Goal: Check status: Check status

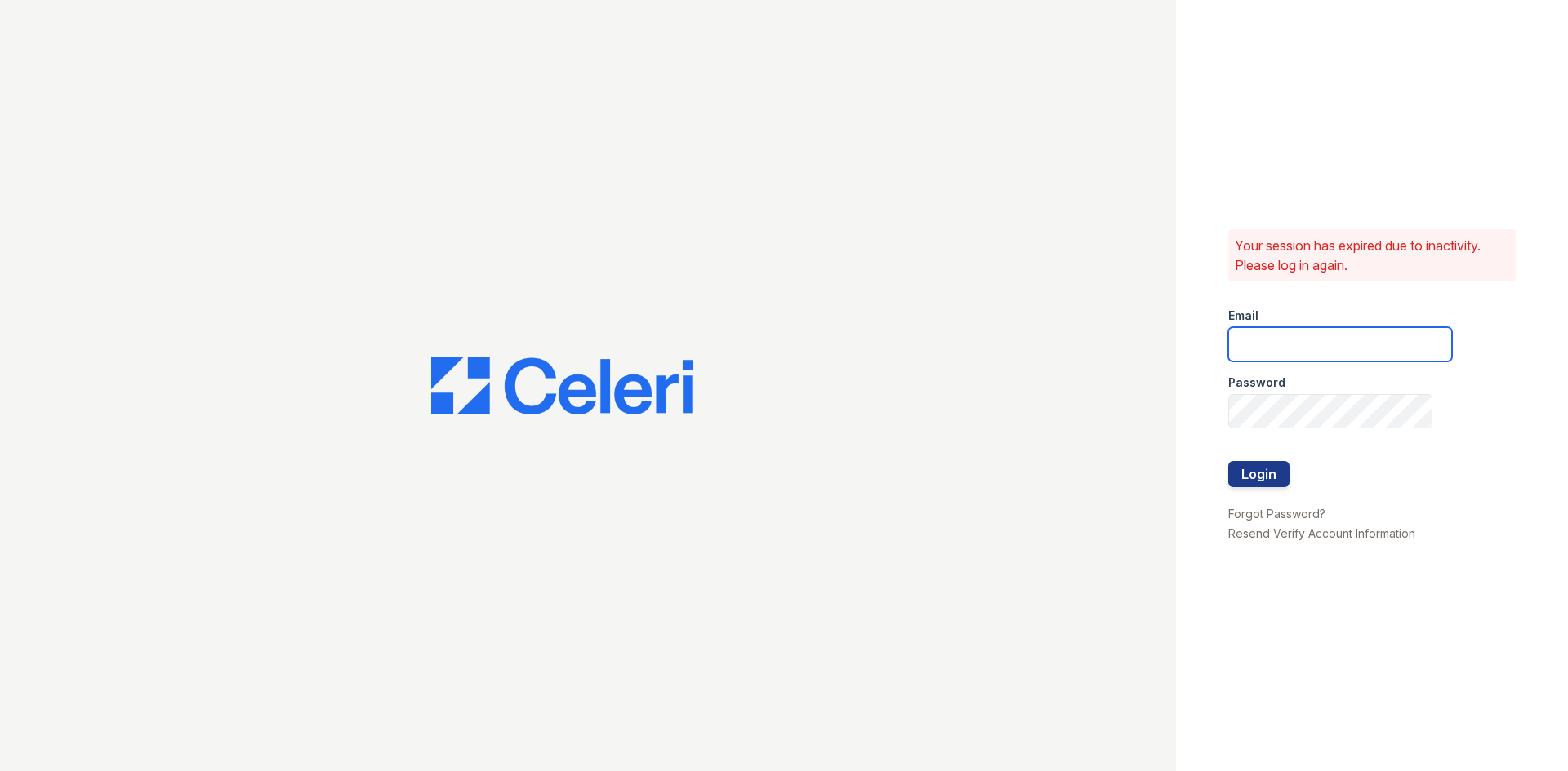
type input "siniguez@trinity-pm.com"
click at [1218, 484] on div "Your session has expired due to inactivity. Please log in again. Email siniguez…" at bounding box center [1371, 385] width 392 height 771
click at [1243, 468] on button "Login" at bounding box center [1258, 474] width 61 height 27
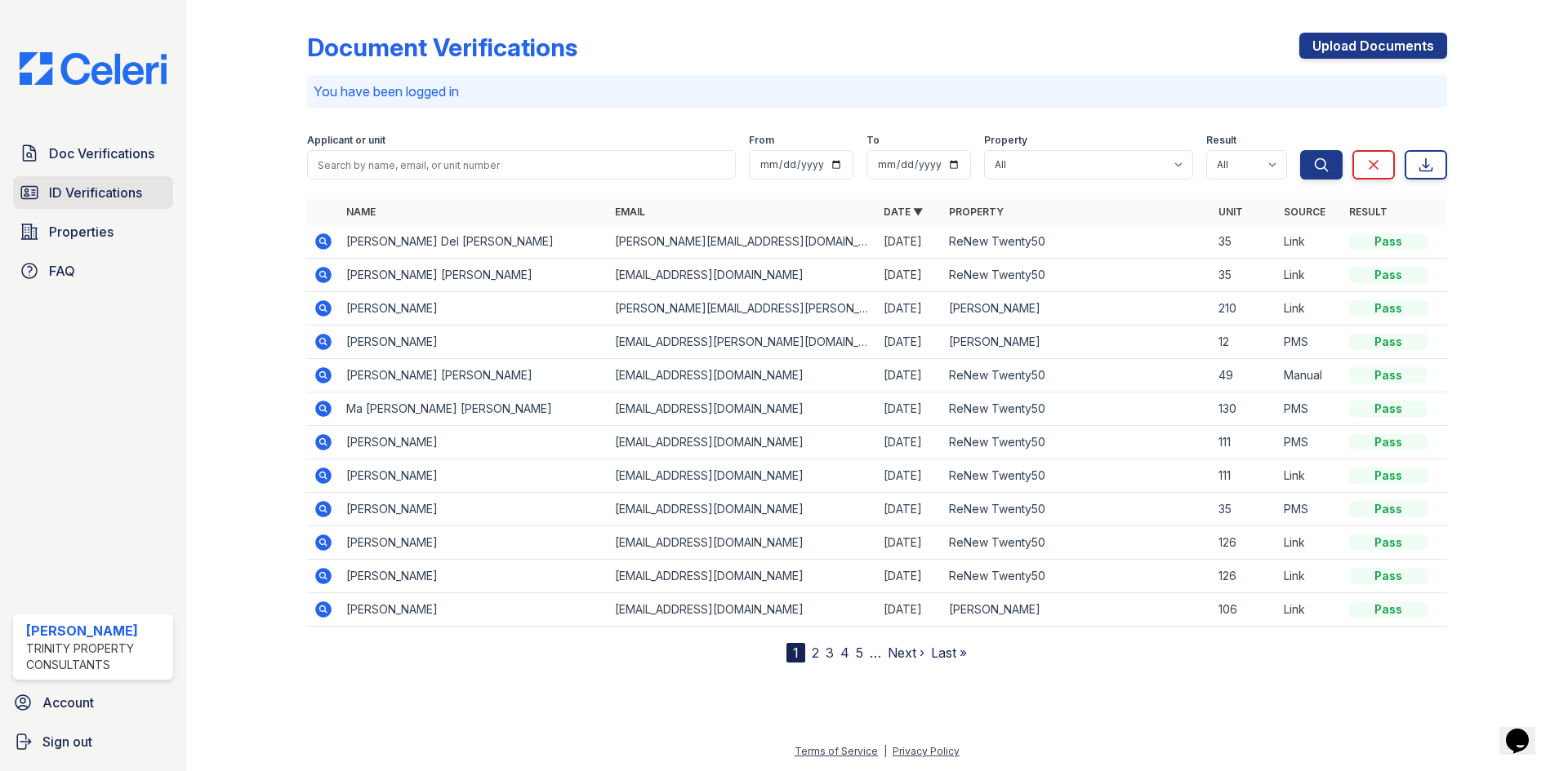
click at [62, 188] on span "ID Verifications" at bounding box center [96, 192] width 93 height 19
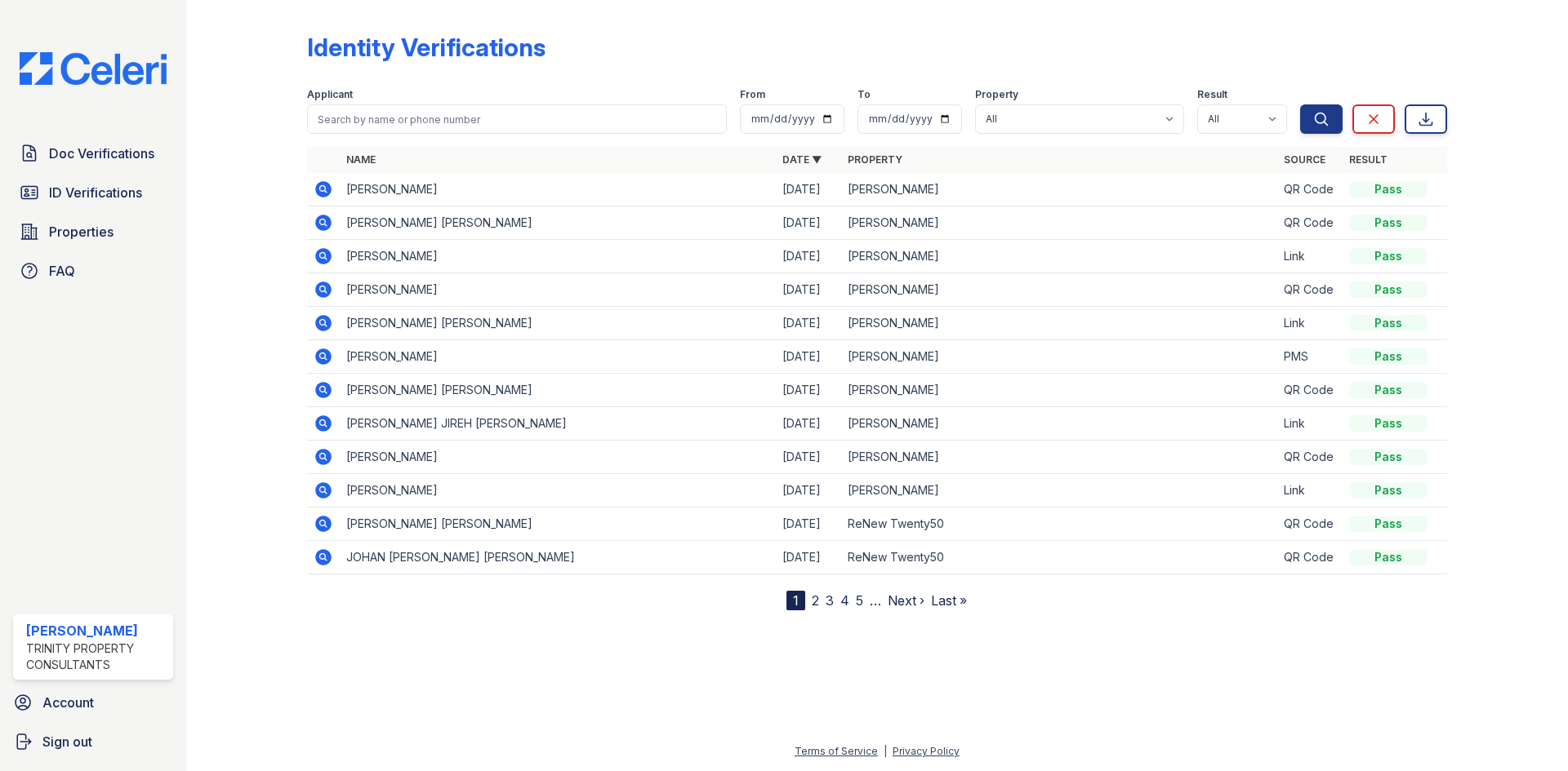
click at [319, 181] on icon at bounding box center [323, 188] width 19 height 19
